Goal: Find specific page/section: Find specific page/section

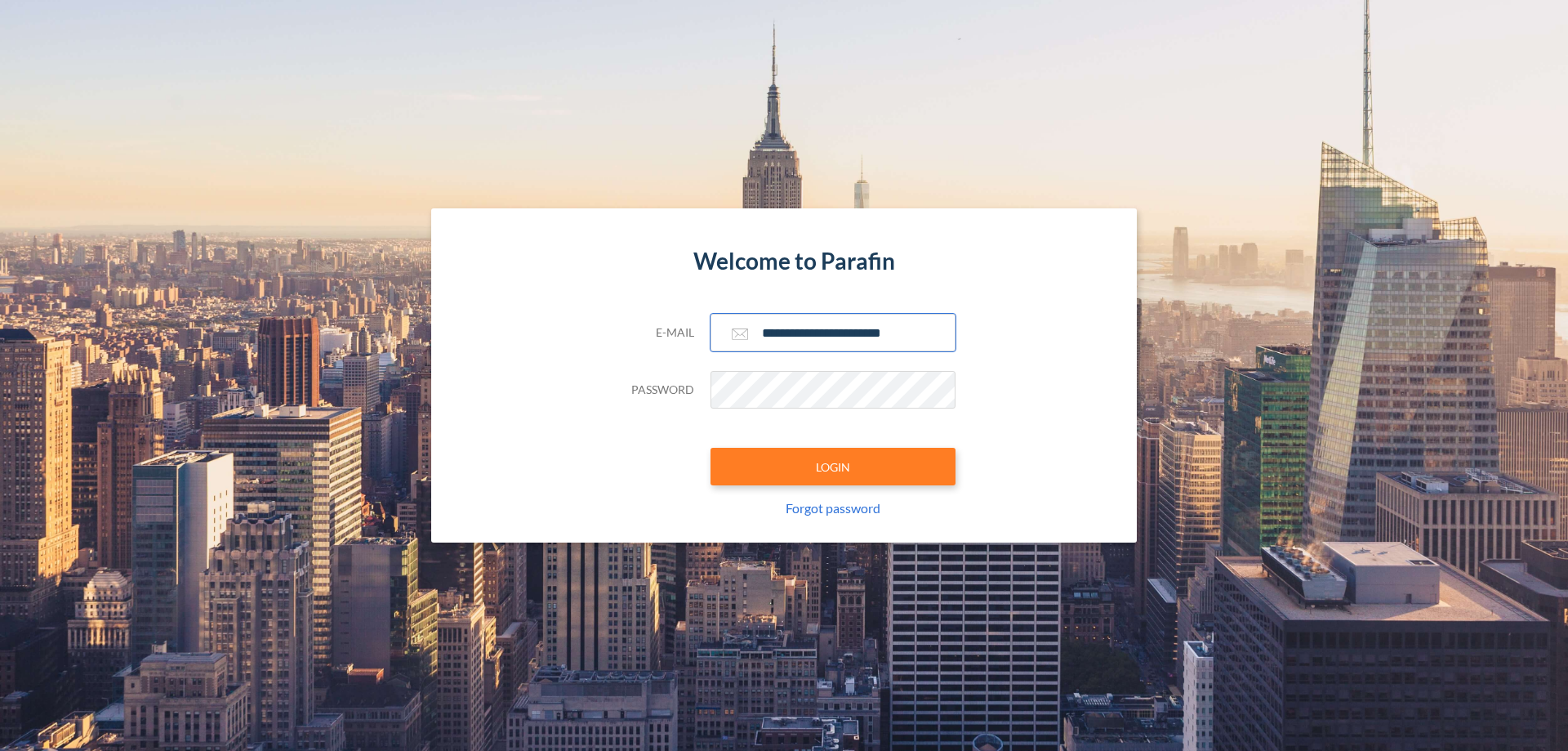
type input "**********"
click at [833, 467] on button "LOGIN" at bounding box center [833, 467] width 245 height 38
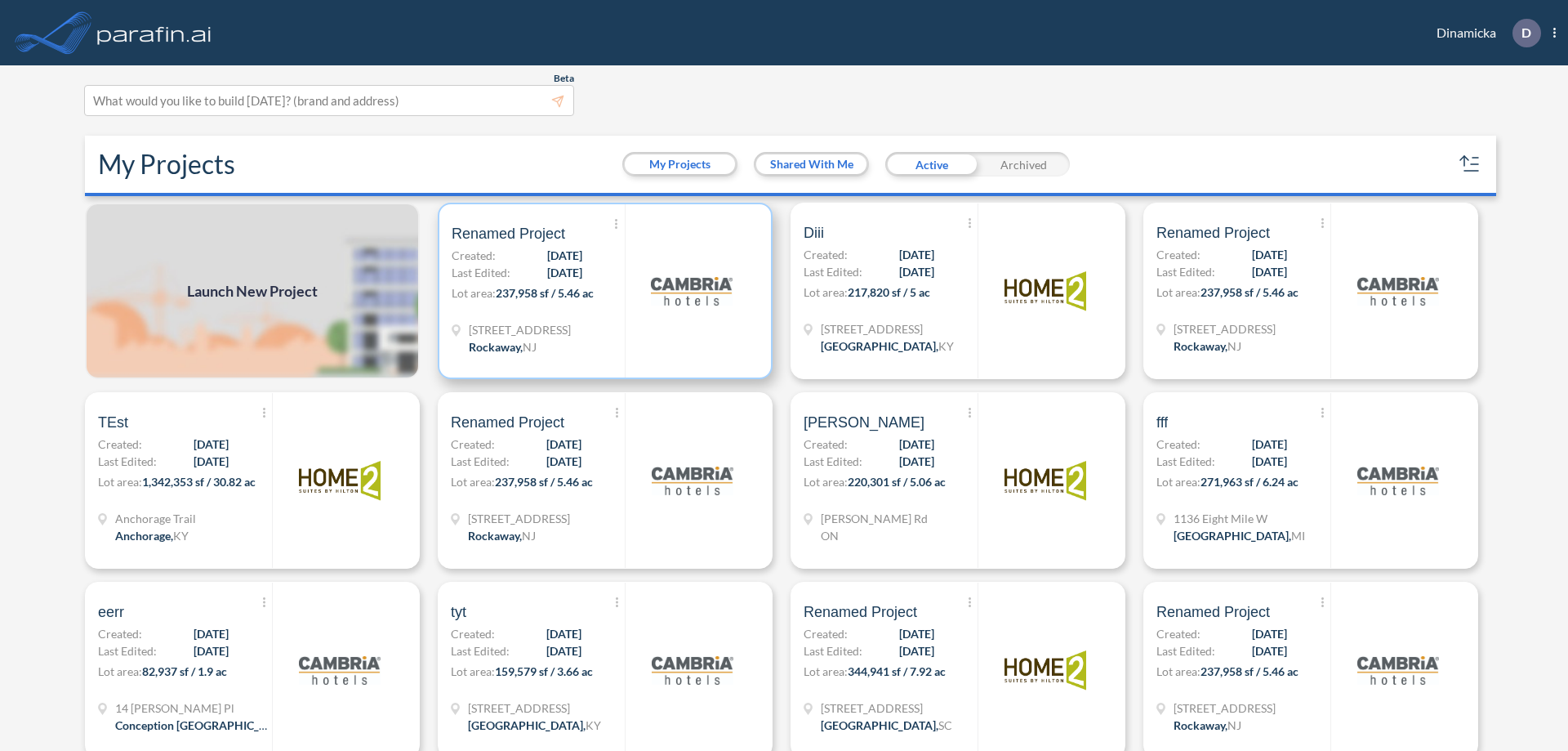
scroll to position [4, 0]
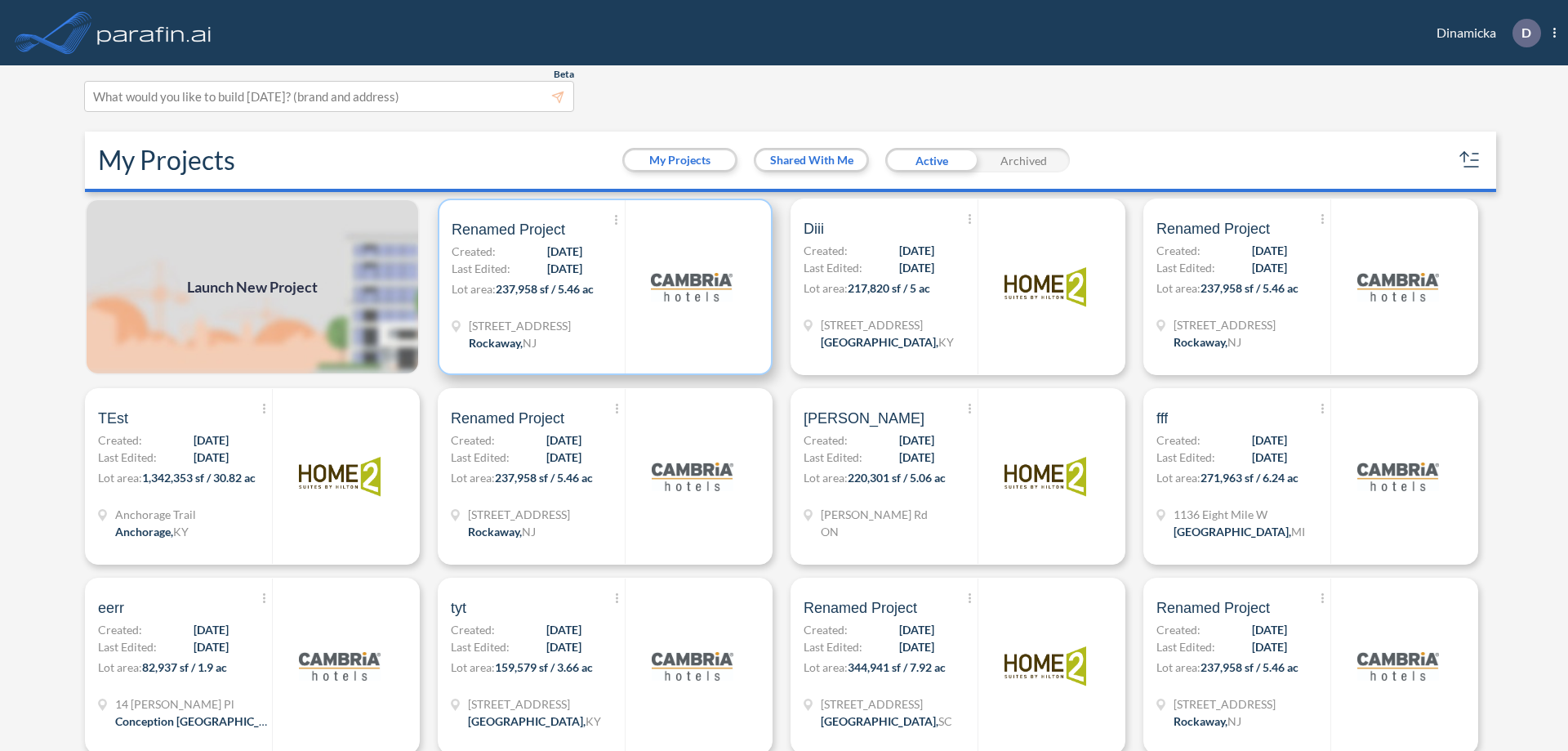
click at [602, 287] on p "Lot area: 237,958 sf / 5.46 ac" at bounding box center [538, 292] width 173 height 24
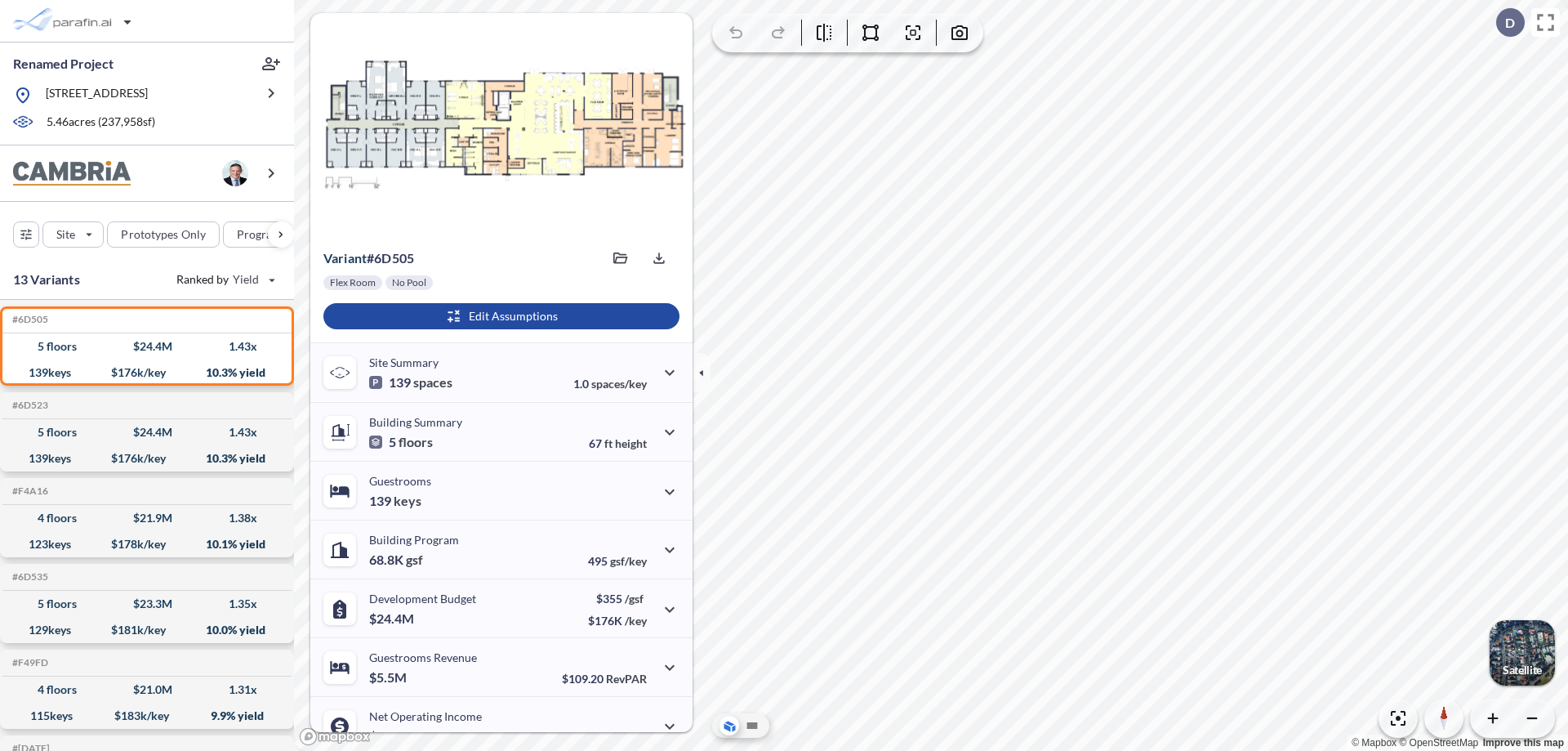
scroll to position [82, 0]
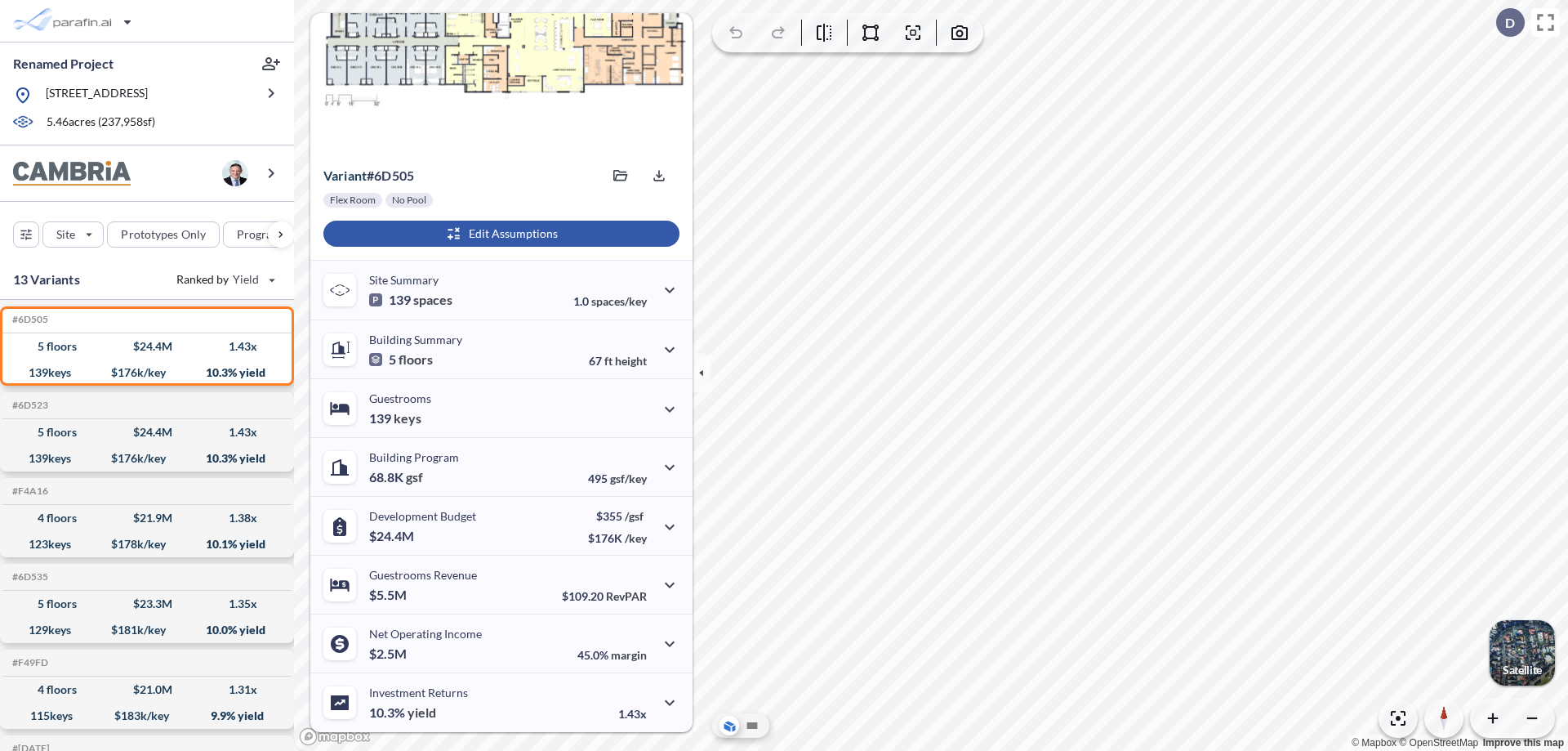
click at [499, 234] on div "button" at bounding box center [502, 233] width 357 height 27
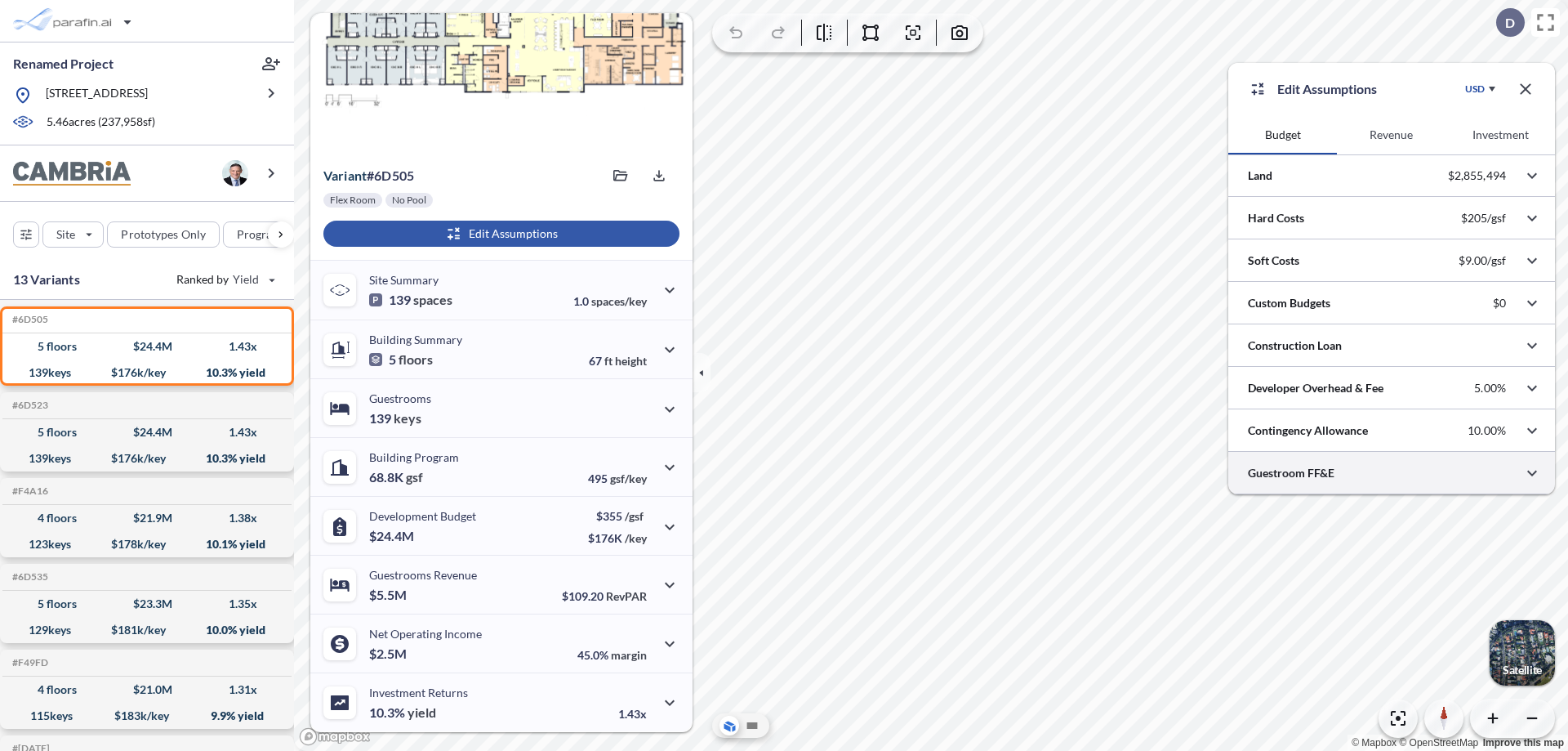
click at [1392, 473] on div at bounding box center [1392, 473] width 326 height 42
